Goal: Task Accomplishment & Management: Manage account settings

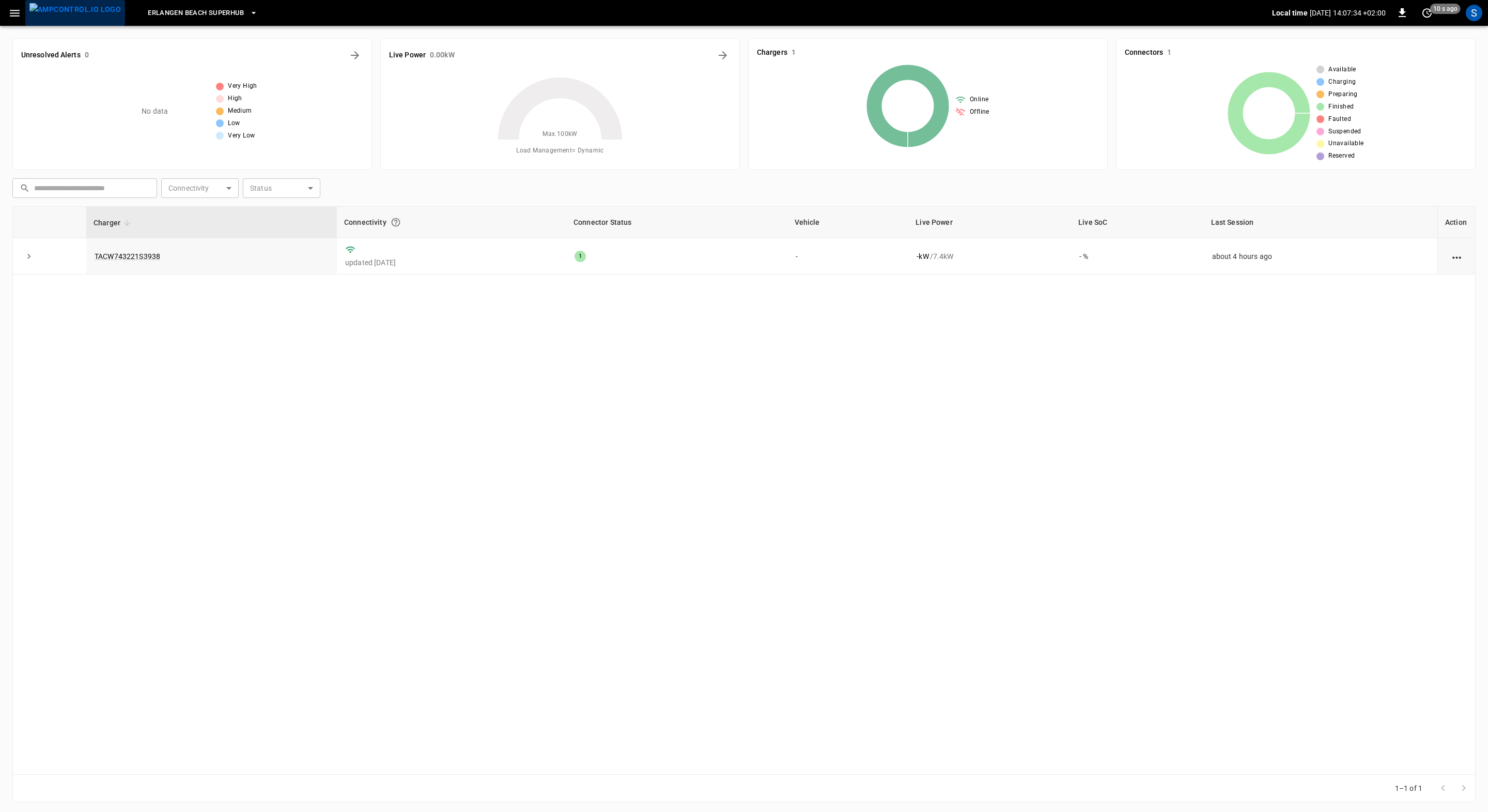
click at [82, 13] on img "menu" at bounding box center [75, 9] width 91 height 13
click at [74, 10] on img "menu" at bounding box center [75, 9] width 91 height 13
click at [17, 11] on icon "button" at bounding box center [14, 13] width 13 height 13
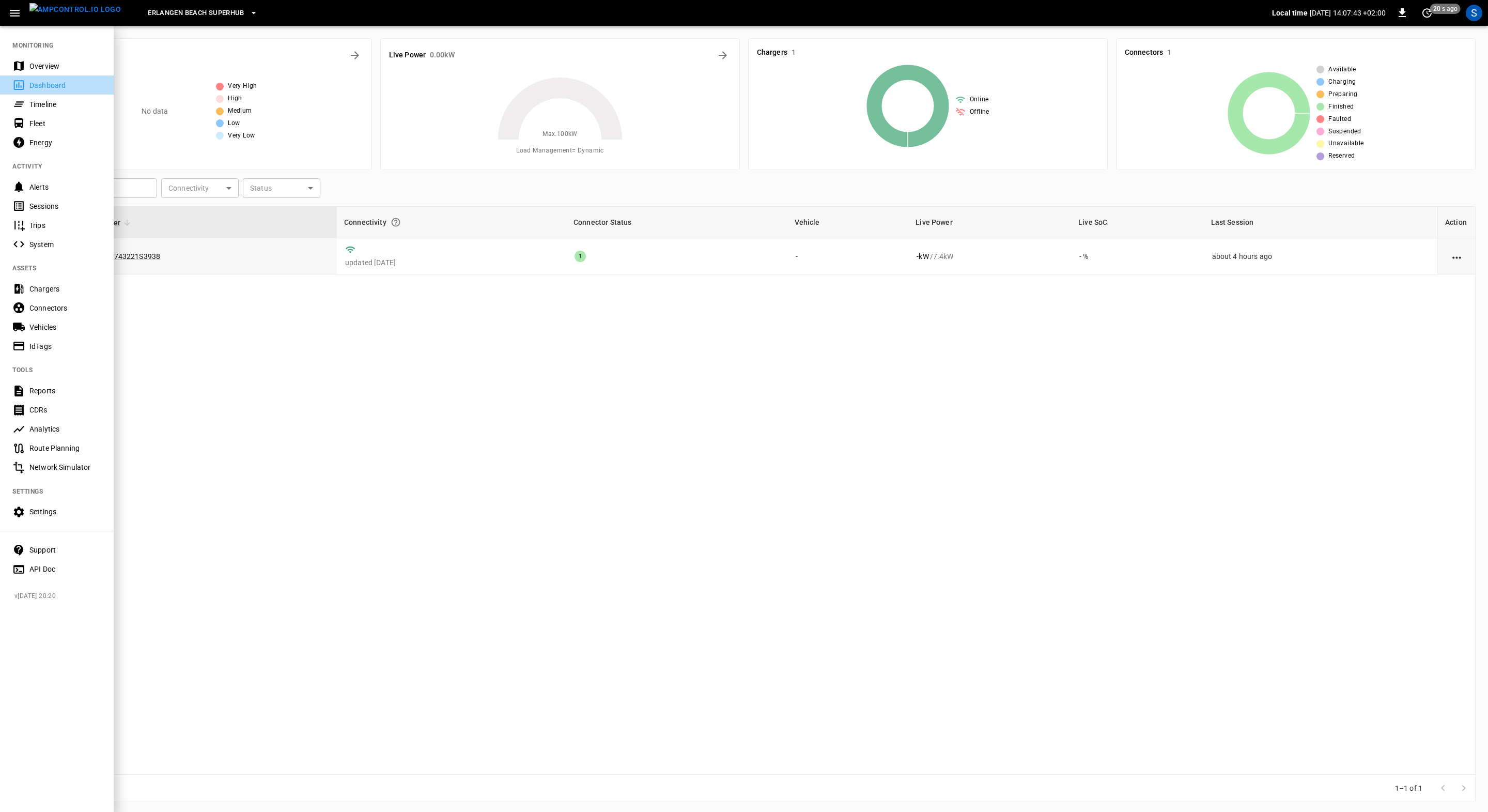
click at [70, 85] on div "Dashboard" at bounding box center [65, 85] width 72 height 10
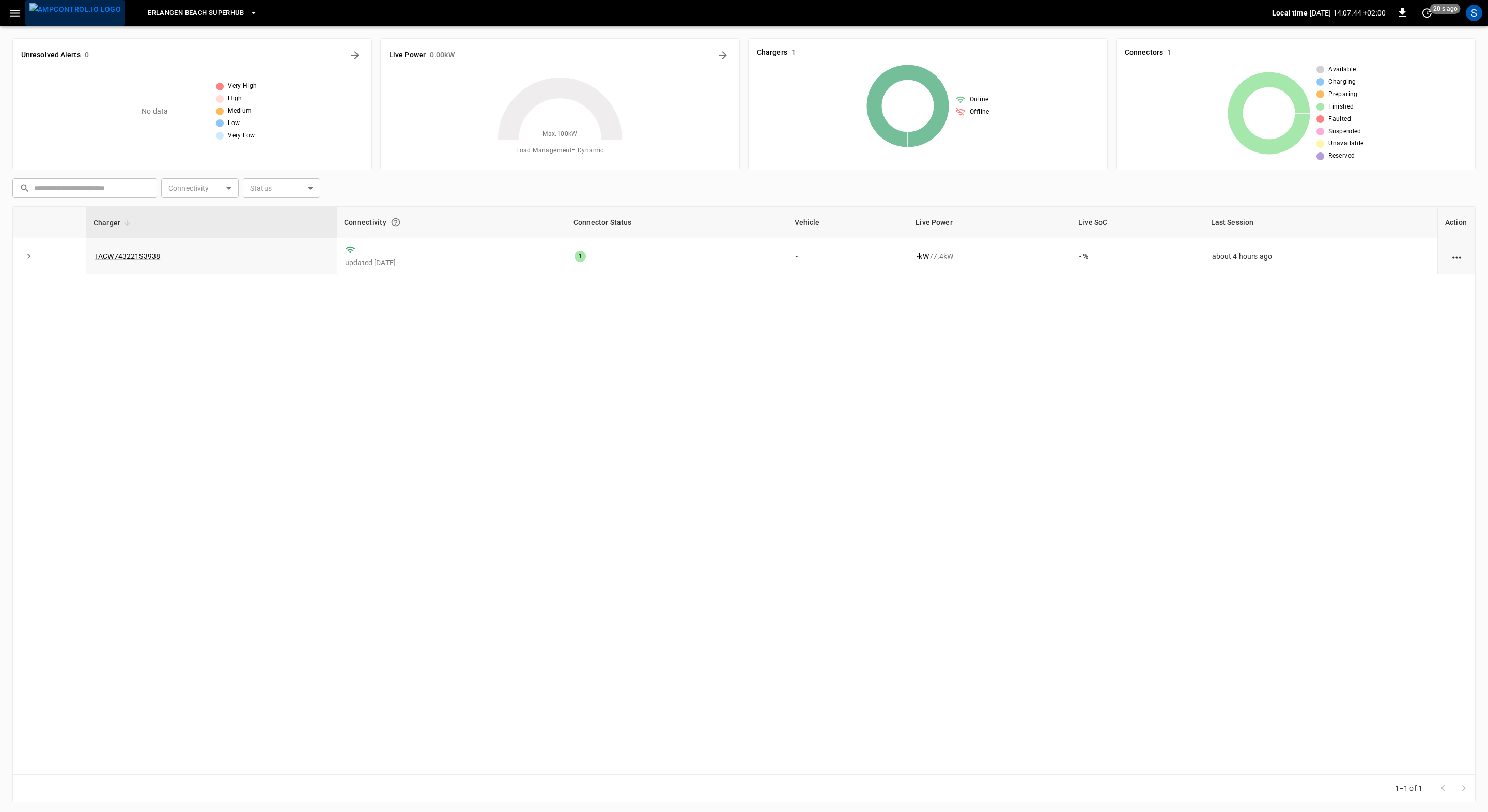
click at [85, 12] on img "menu" at bounding box center [75, 9] width 91 height 13
click at [722, 56] on icon "Energy Overview" at bounding box center [723, 55] width 13 height 13
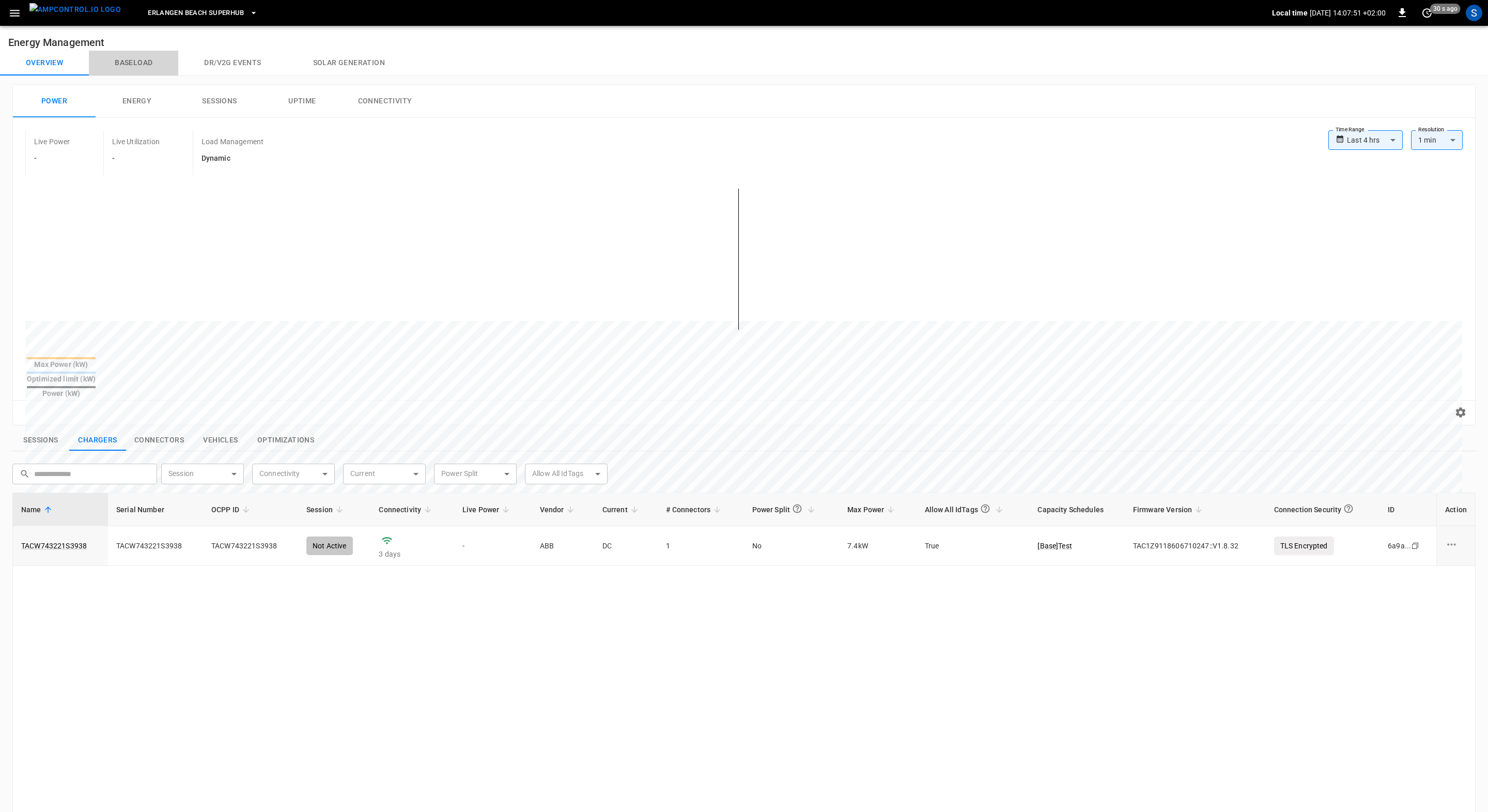
click at [148, 69] on button "Baseload" at bounding box center [133, 63] width 89 height 25
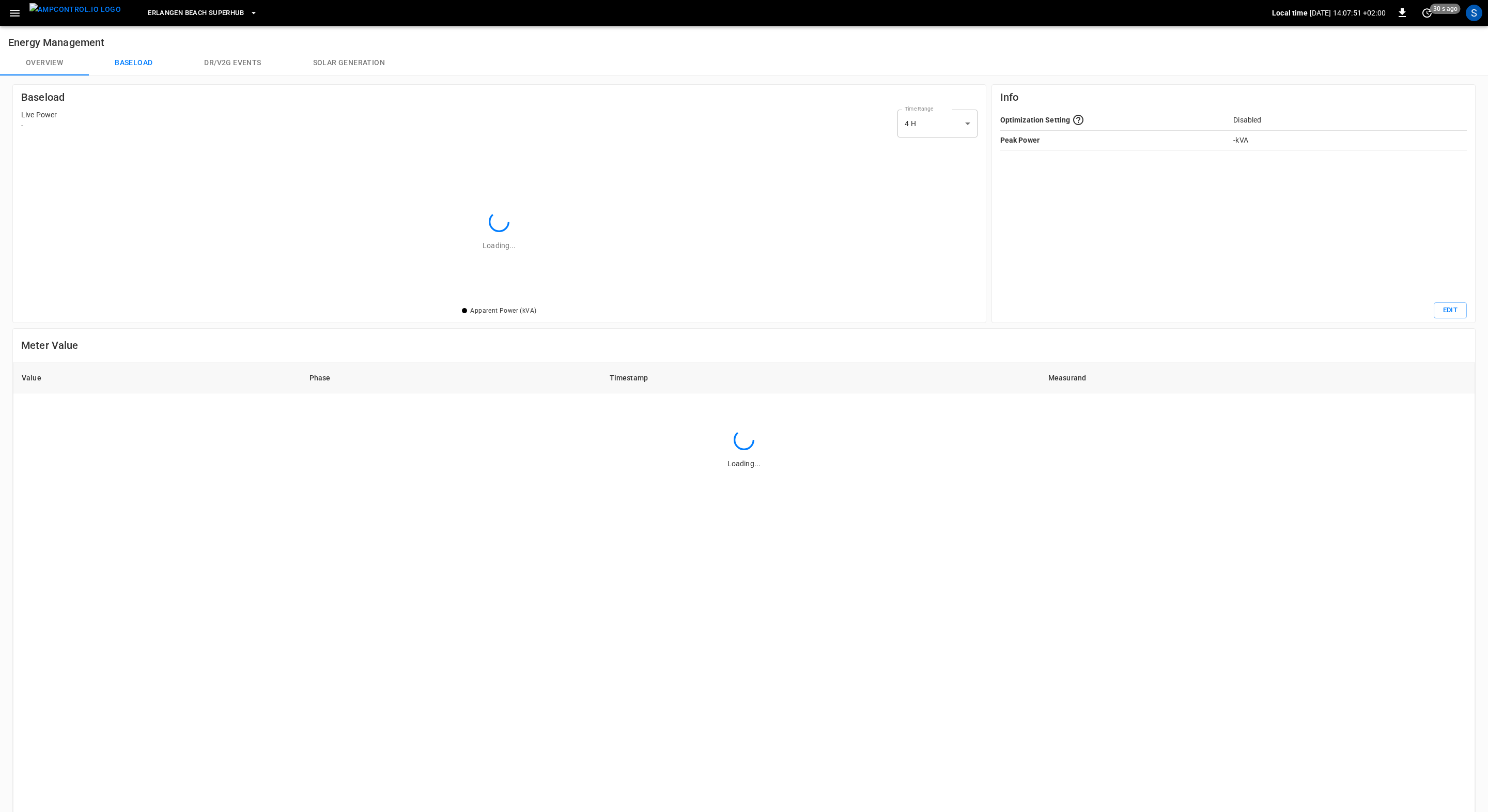
scroll to position [163, 955]
click at [1469, 12] on div "S" at bounding box center [1474, 13] width 17 height 17
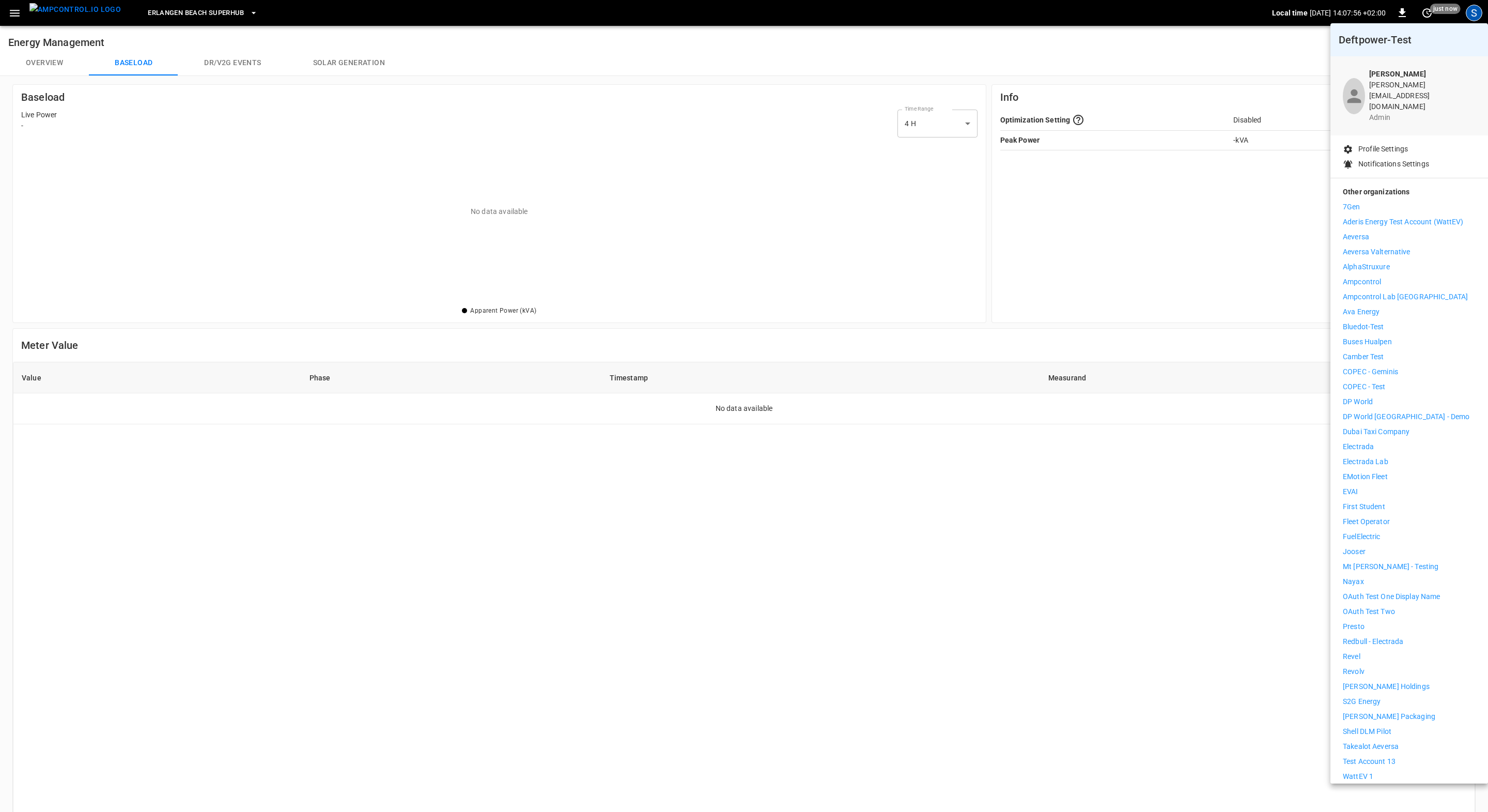
scroll to position [33, 0]
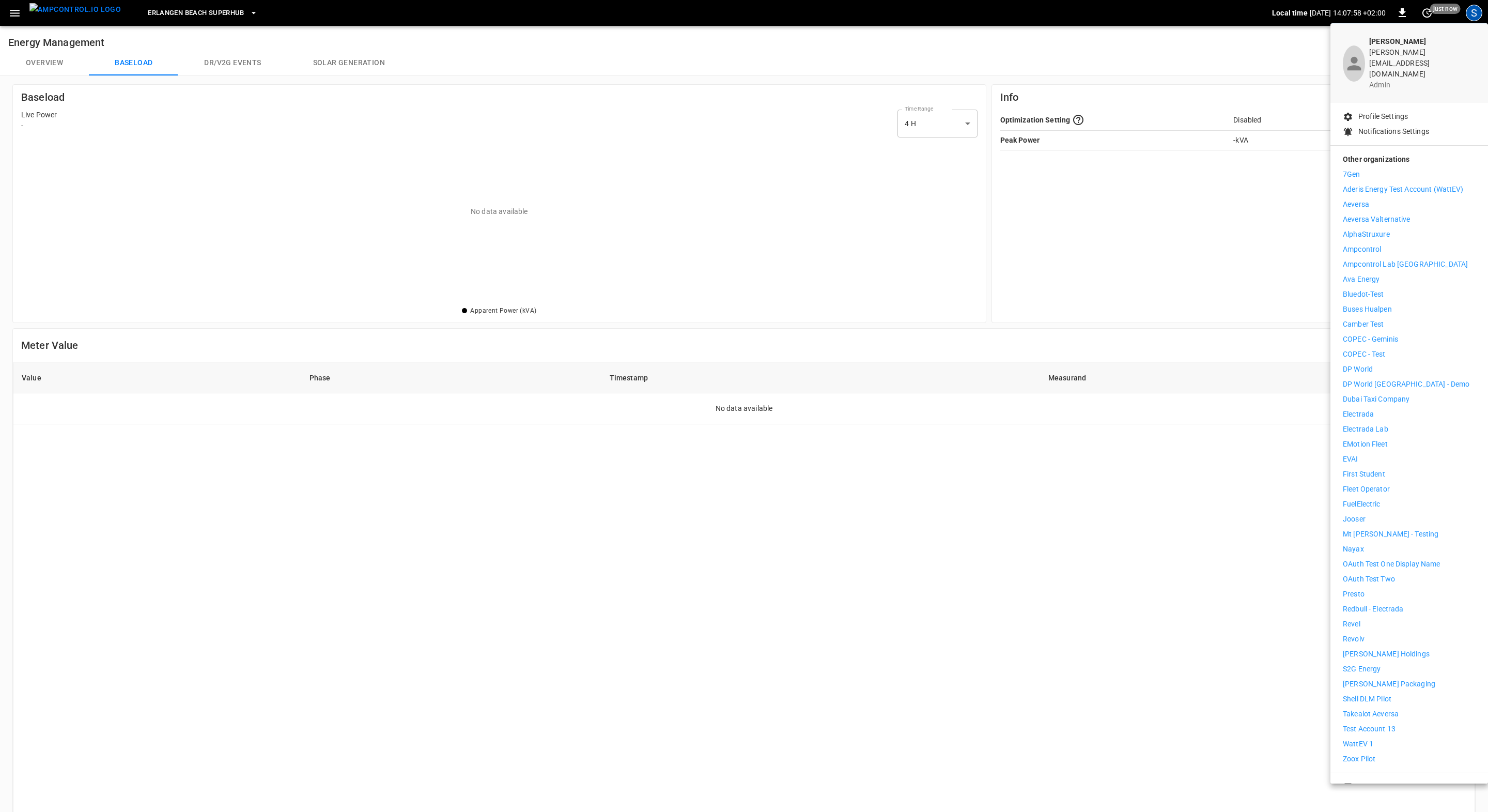
click at [1379, 738] on li "WattEV 1" at bounding box center [1409, 744] width 133 height 11
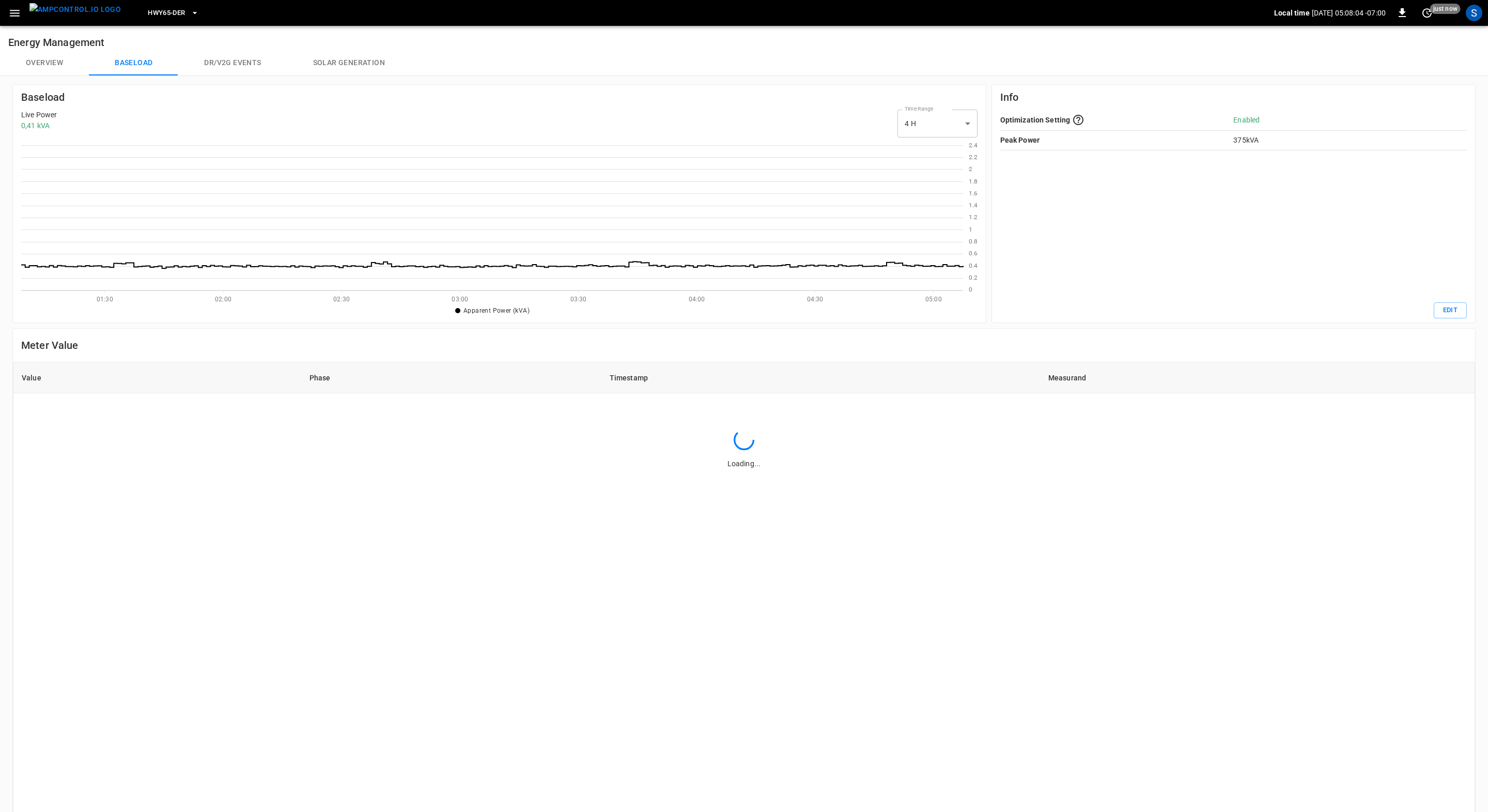
scroll to position [149, 941]
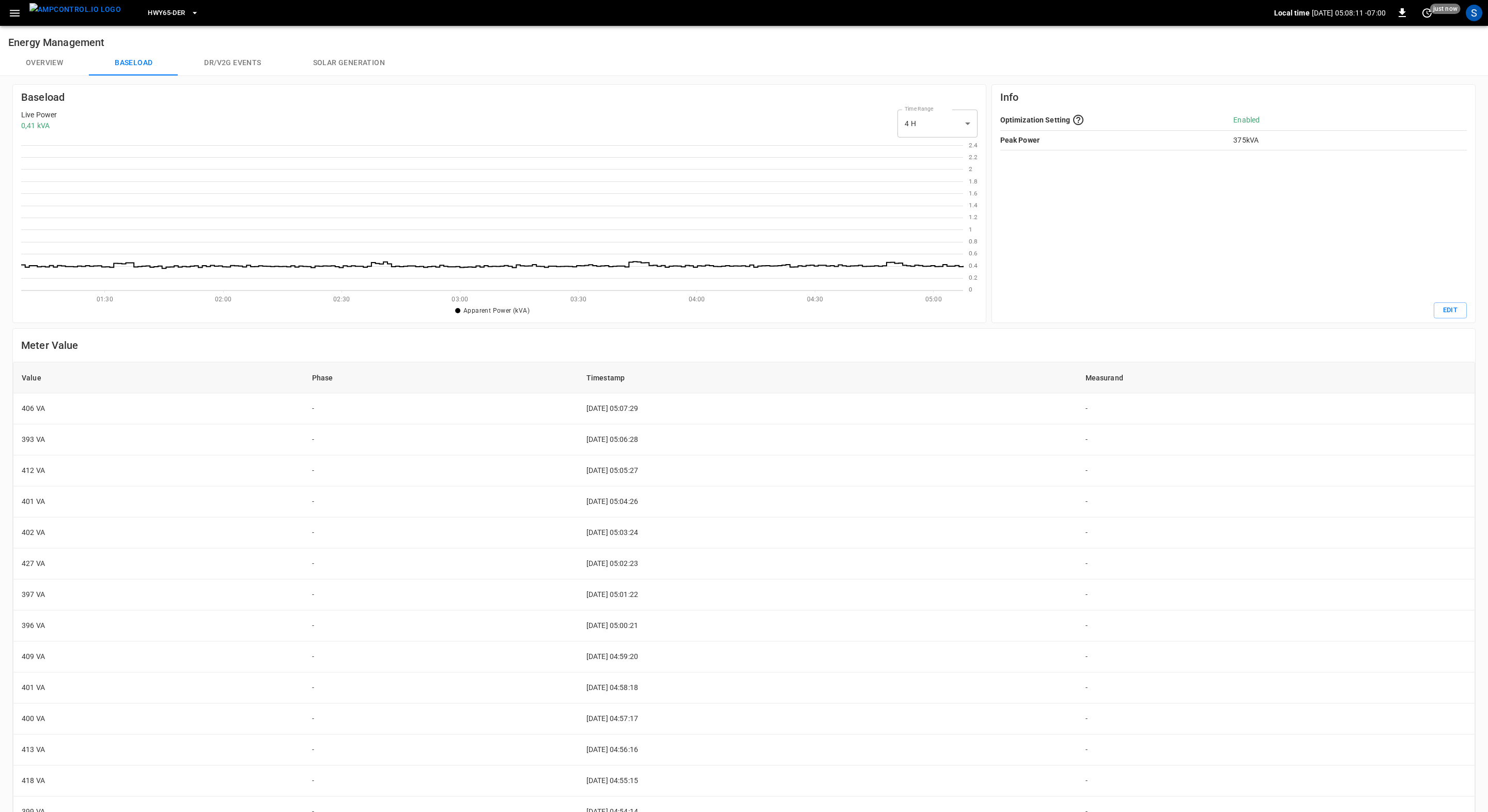
click at [5, 27] on h6 "Energy Management" at bounding box center [744, 38] width 1488 height 25
click at [20, 17] on icon "button" at bounding box center [14, 13] width 13 height 13
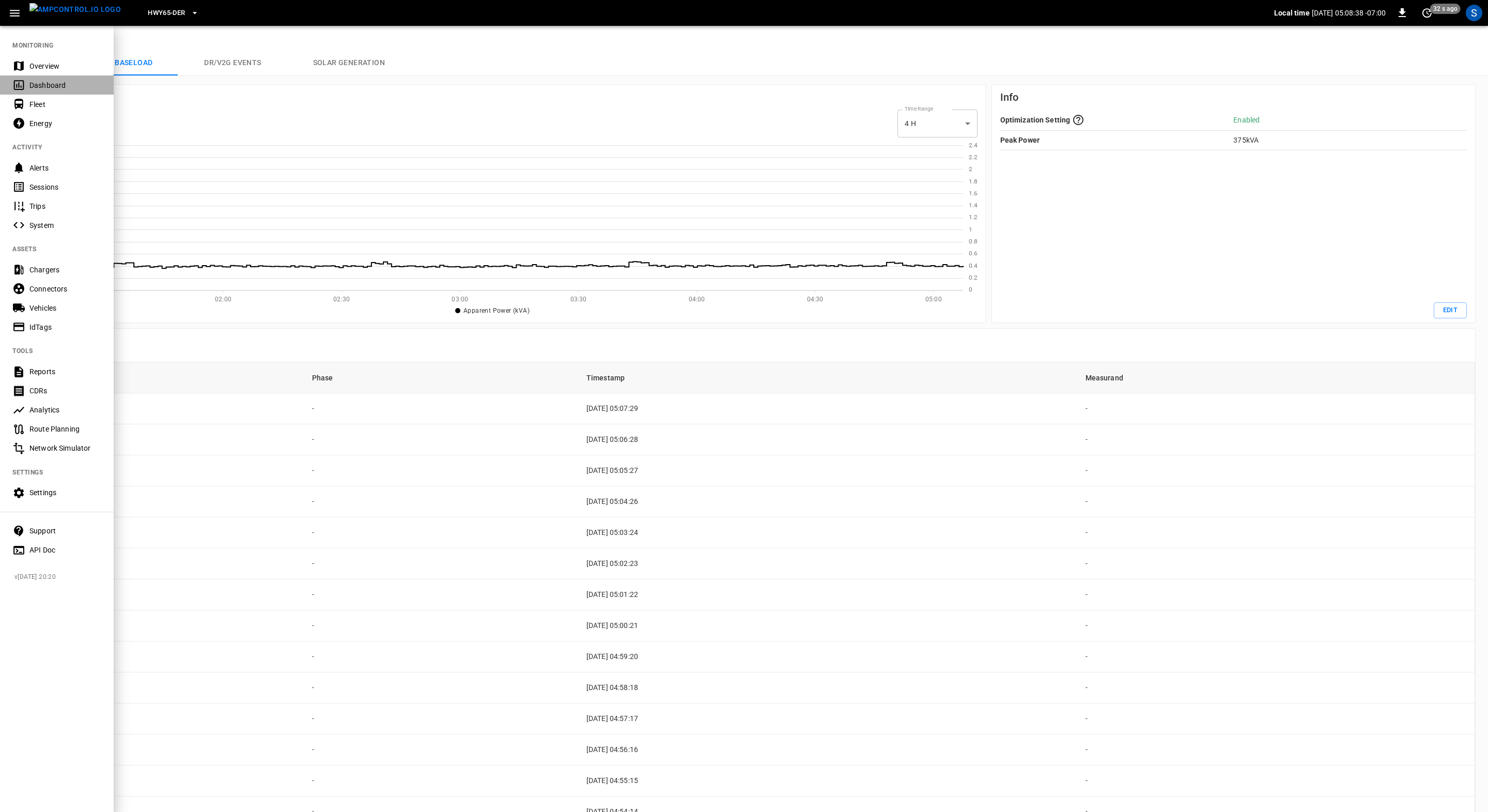
click at [63, 87] on div "Dashboard" at bounding box center [65, 85] width 72 height 10
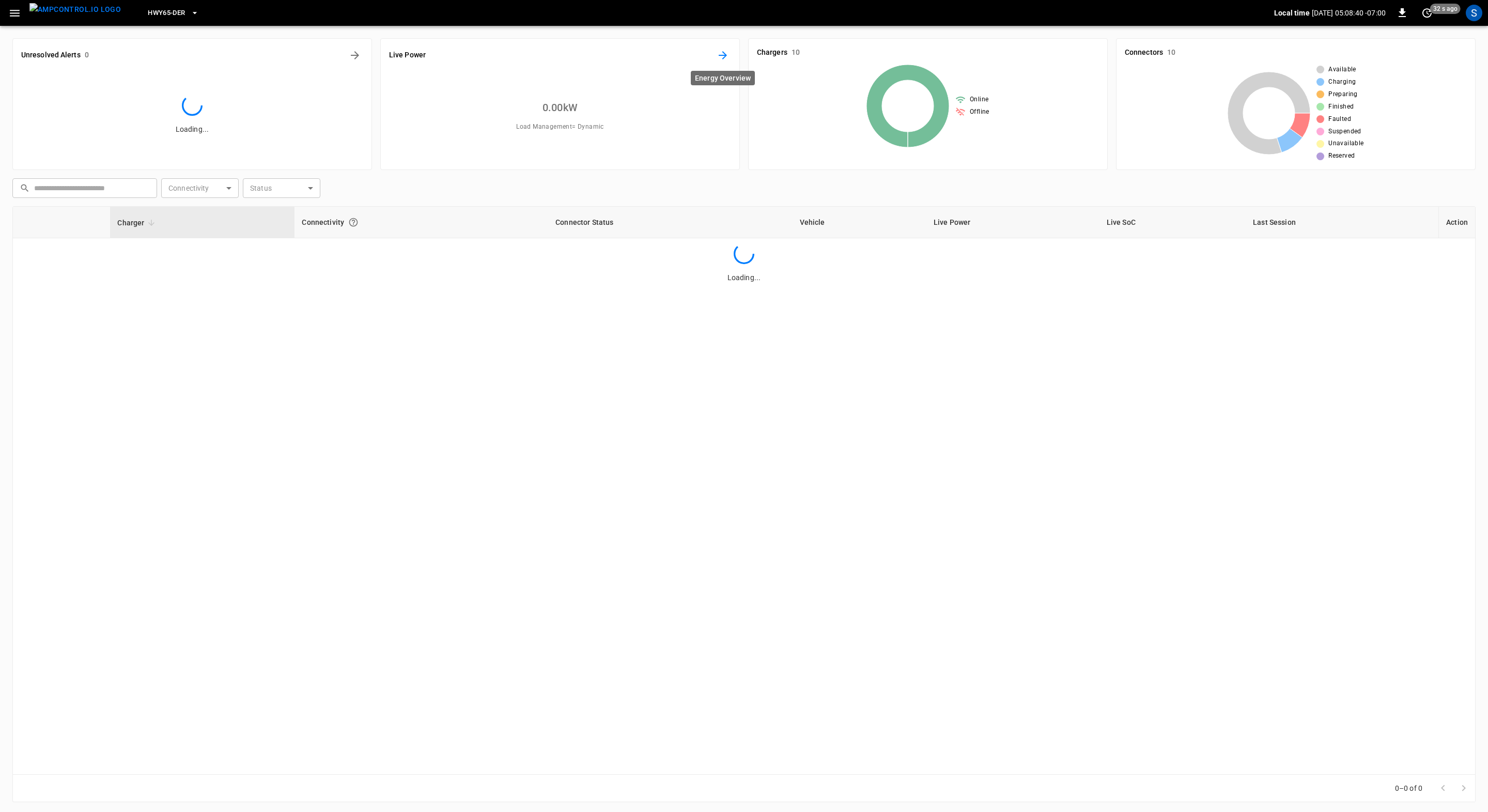
click at [719, 51] on icon "Energy Overview" at bounding box center [723, 55] width 13 height 13
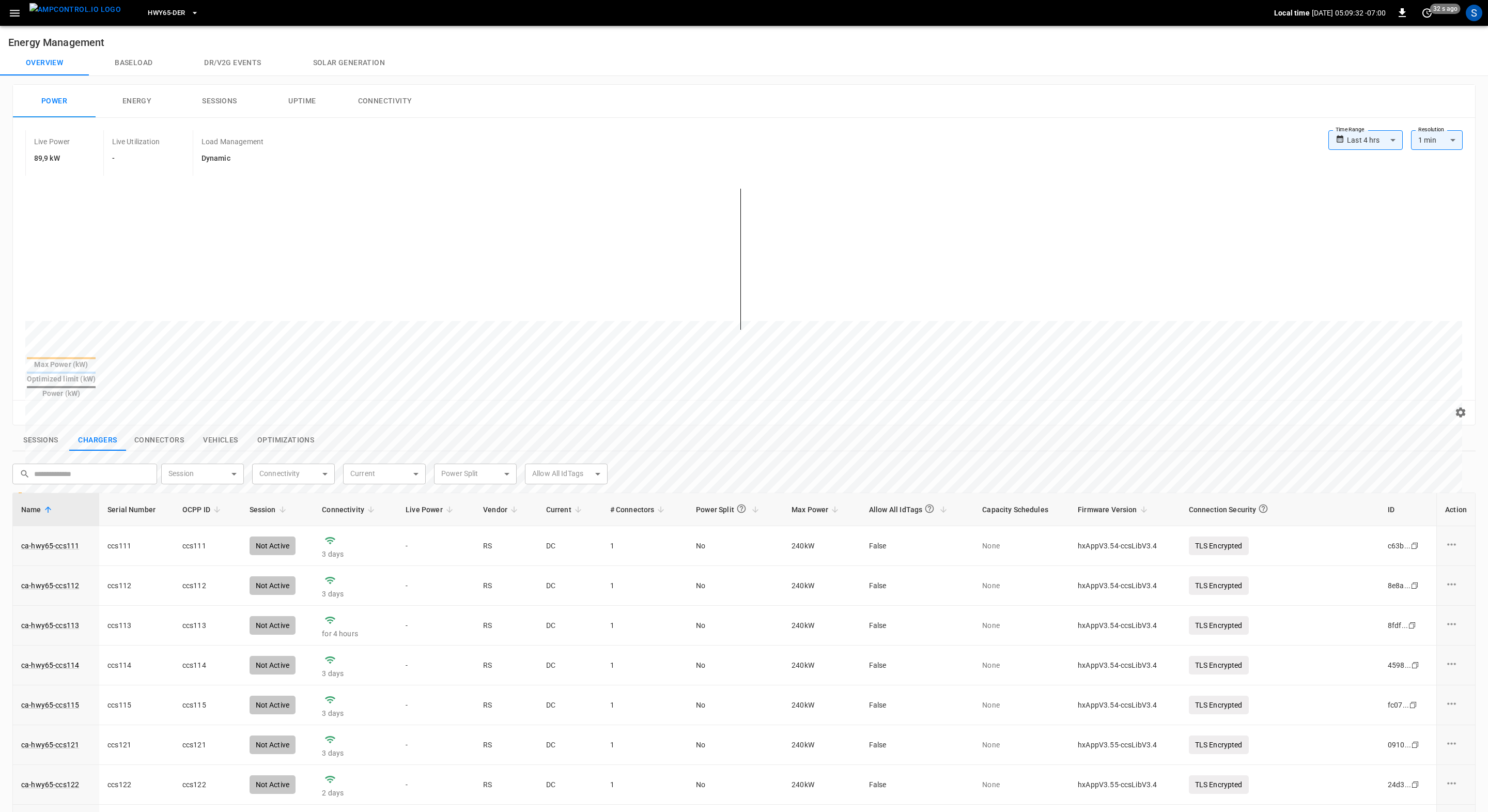
click at [5, 9] on button "button" at bounding box center [15, 13] width 21 height 19
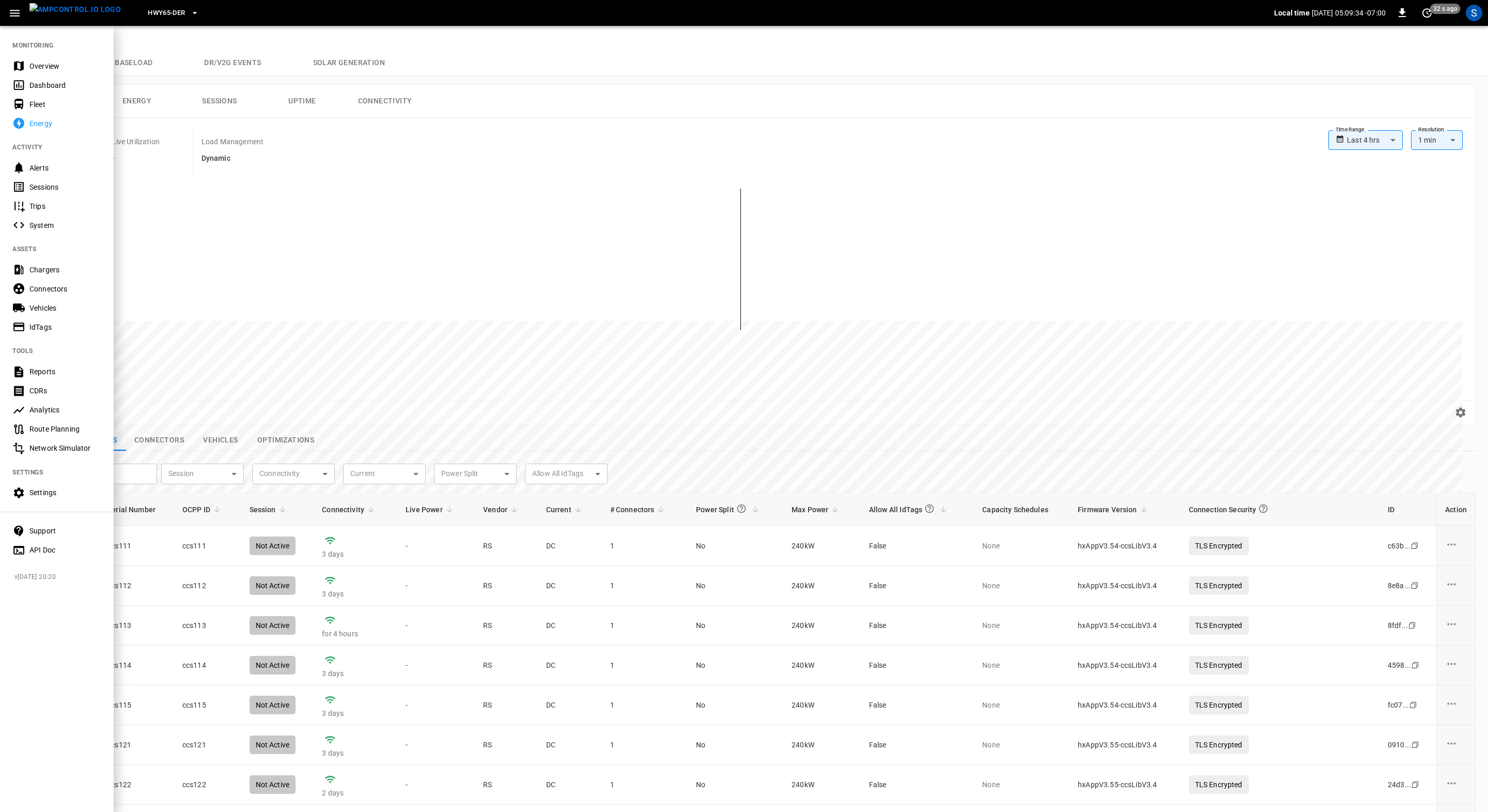
click at [79, 494] on div "Settings" at bounding box center [65, 492] width 72 height 10
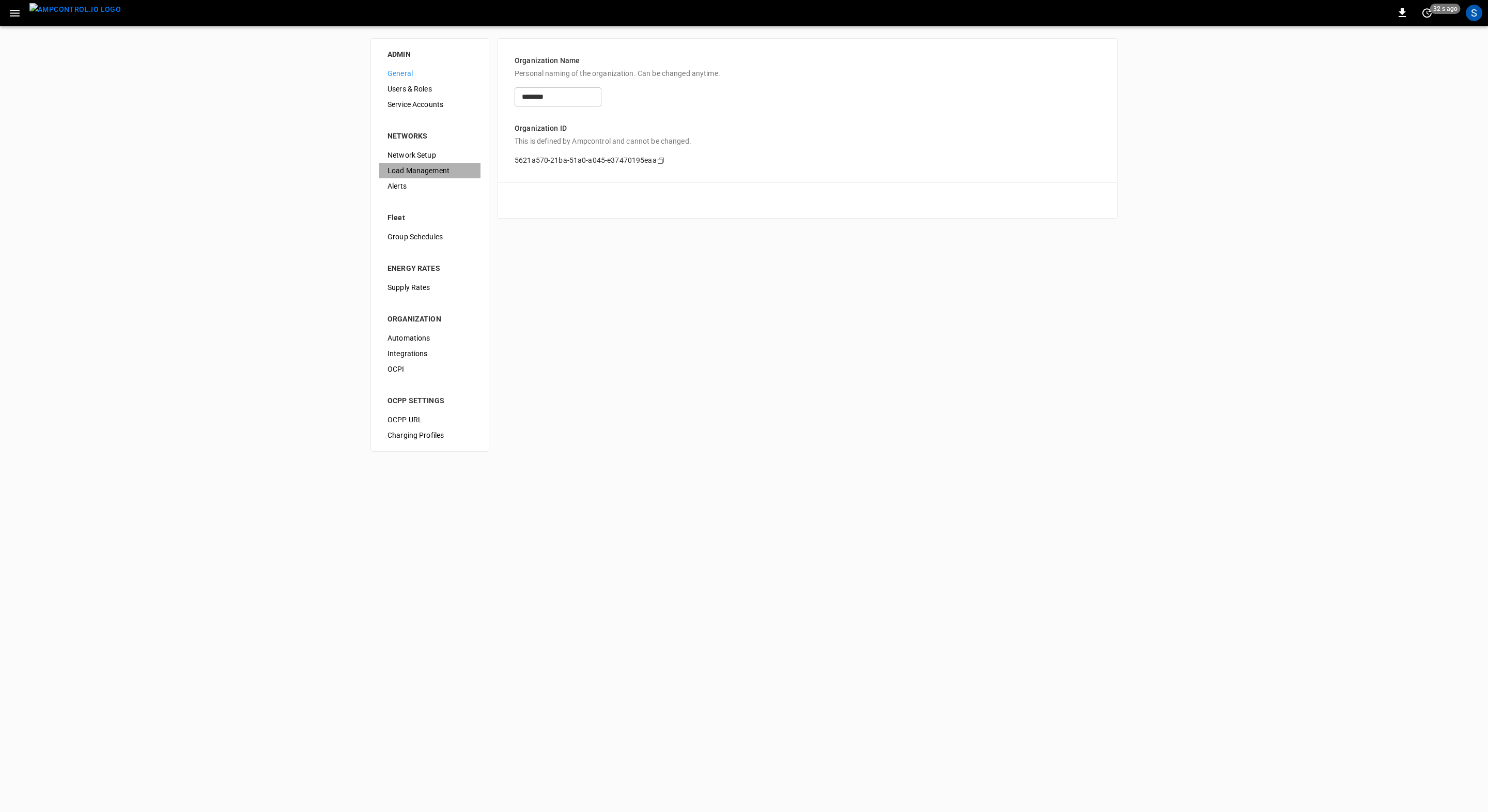
click at [429, 170] on span "Load Management" at bounding box center [429, 171] width 84 height 11
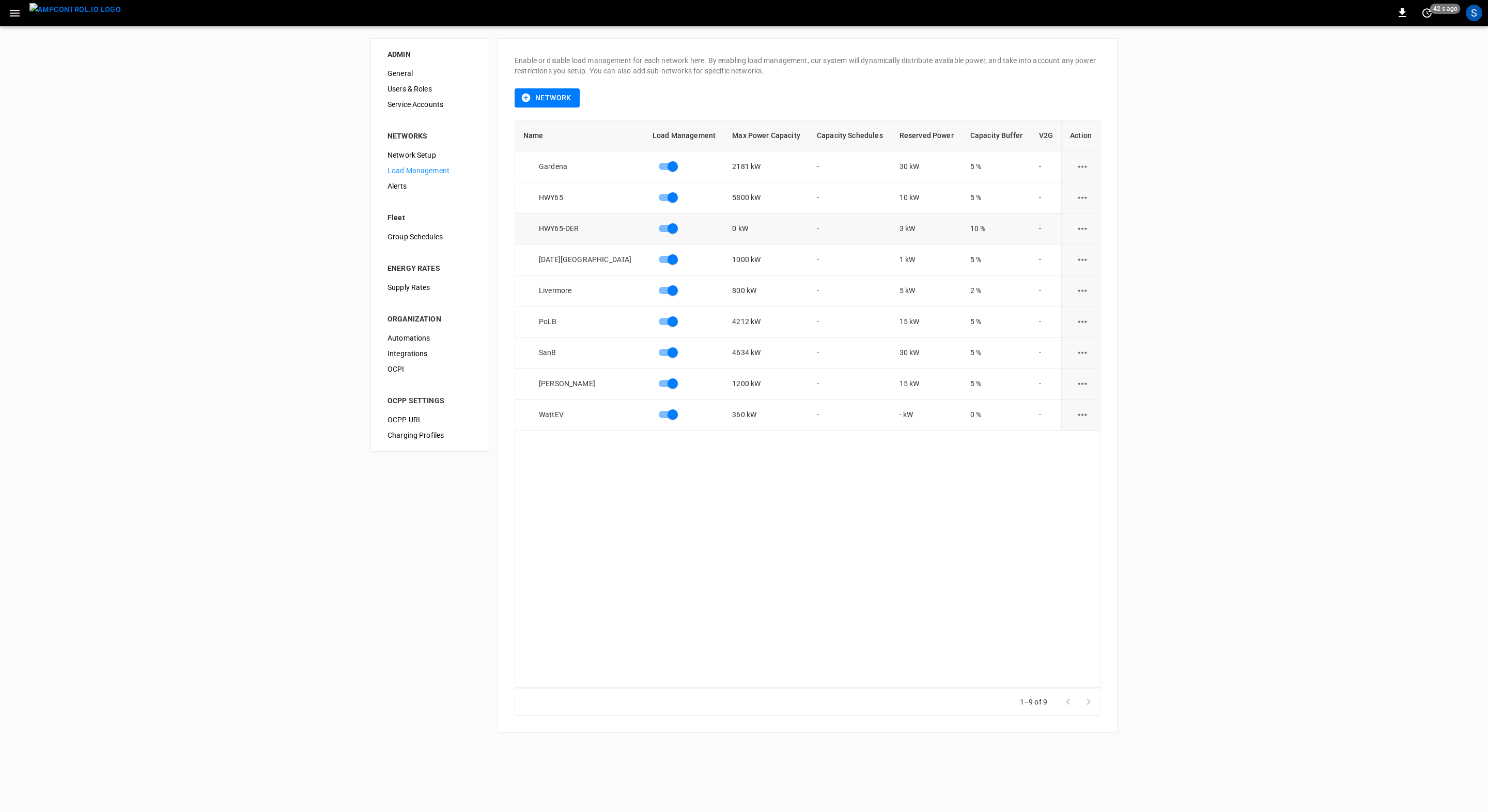
click at [1076, 227] on icon "load management options" at bounding box center [1082, 228] width 13 height 13
click at [1101, 255] on li "Edit" at bounding box center [1103, 253] width 74 height 17
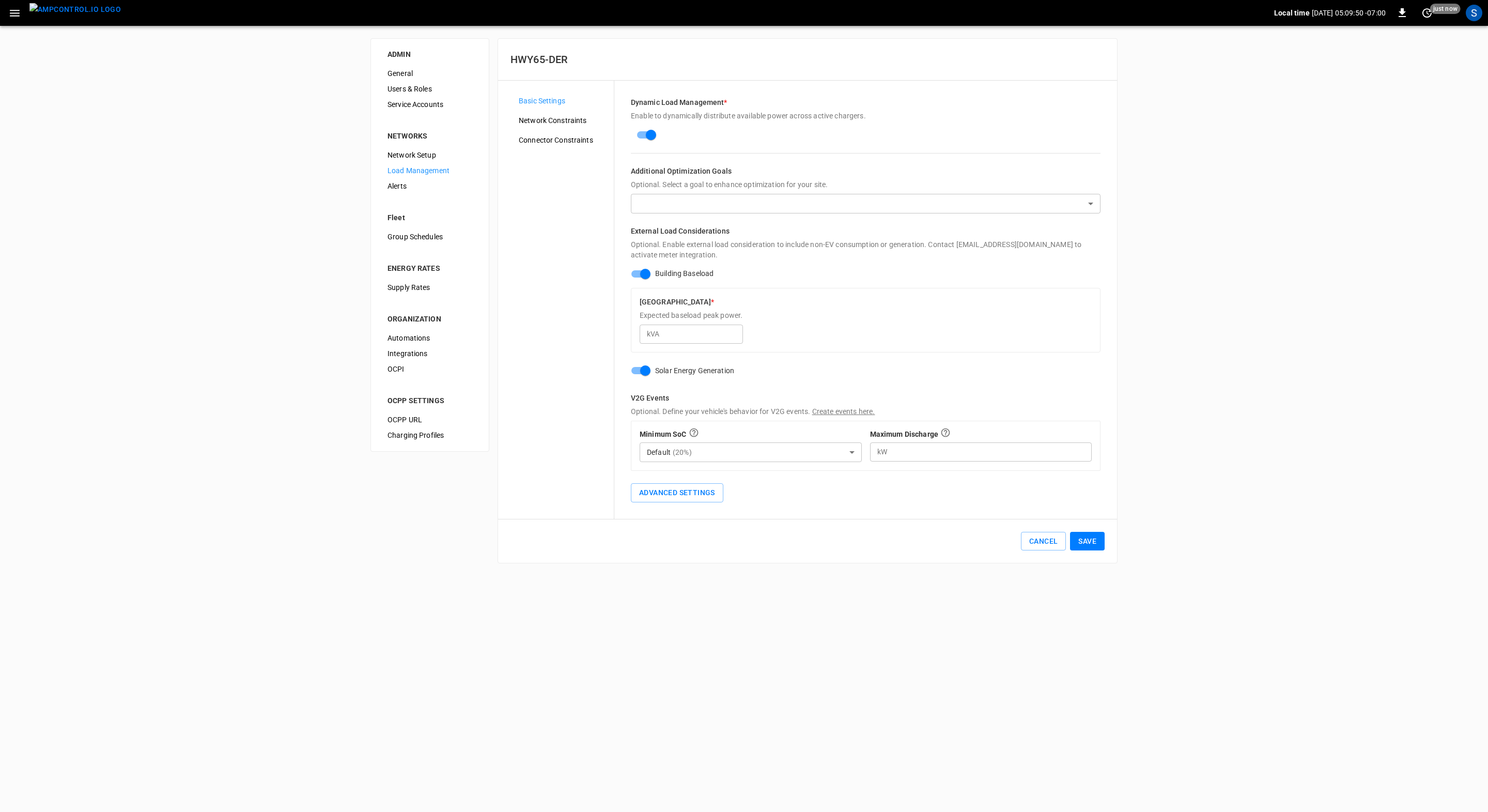
click at [731, 576] on html "Local time 2025-09-29 05:09:50 -07:00 0 just now S ADMIN General Users & Roles …" at bounding box center [744, 287] width 1488 height 576
click at [806, 576] on html "Local time 2025-09-29 05:09:55 -07:00 0 10 s ago S ADMIN General Users & Roles …" at bounding box center [744, 287] width 1488 height 576
click at [218, 88] on div "ADMIN General Users & Roles Service Accounts NETWORKS Network Setup Load Manage…" at bounding box center [744, 301] width 1488 height 550
click at [1038, 542] on button "Cancel" at bounding box center [1043, 541] width 45 height 19
